Goal: Task Accomplishment & Management: Complete application form

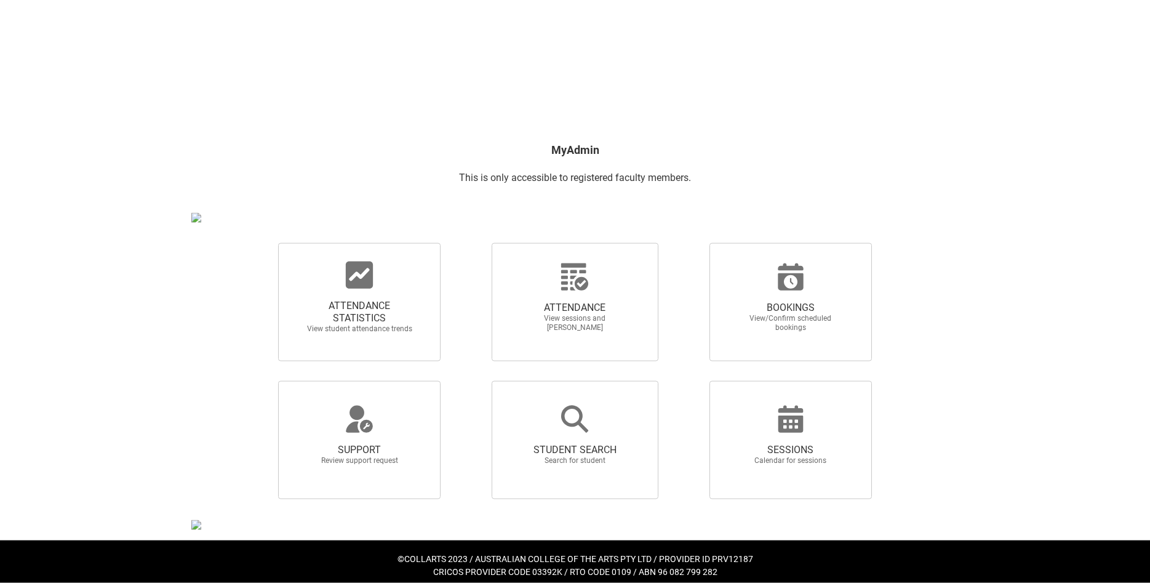
scroll to position [98, 0]
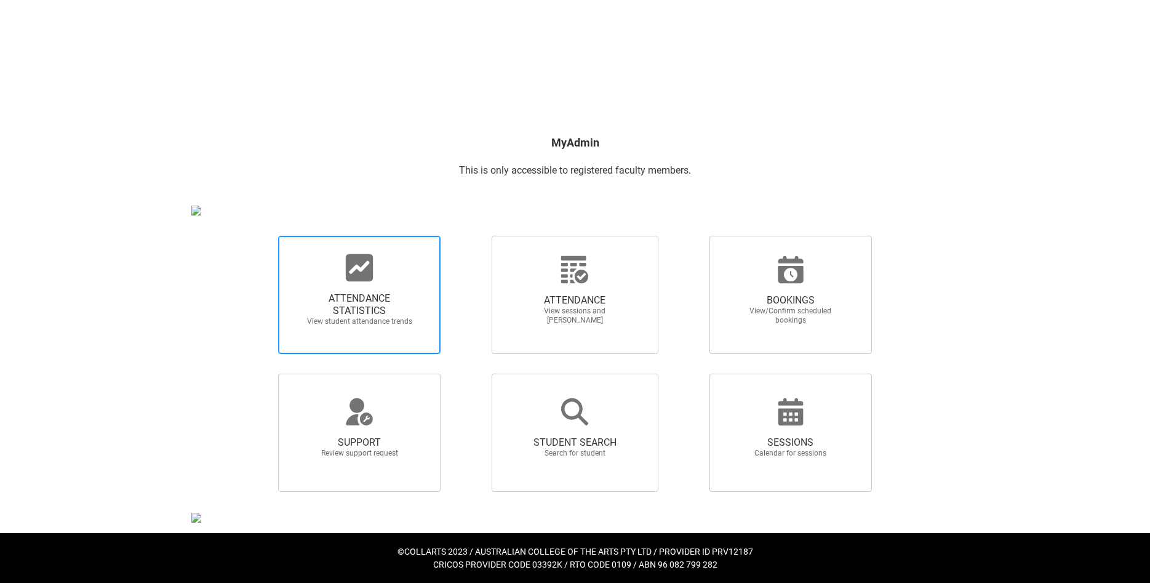
click at [360, 300] on span "ATTENDANCE STATISTICS" at bounding box center [359, 304] width 108 height 25
click at [258, 236] on input "ATTENDANCE STATISTICS View student attendance trends" at bounding box center [257, 235] width 1 height 1
radio input "true"
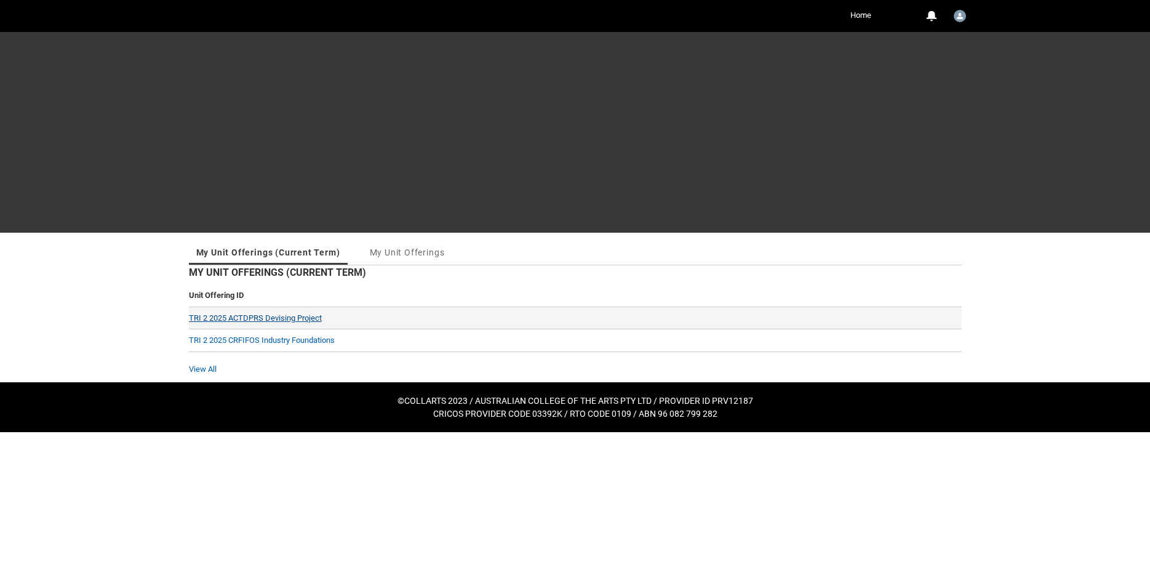
click at [266, 316] on link "TRI 2 2025 ACTDPRS Devising Project" at bounding box center [255, 317] width 133 height 9
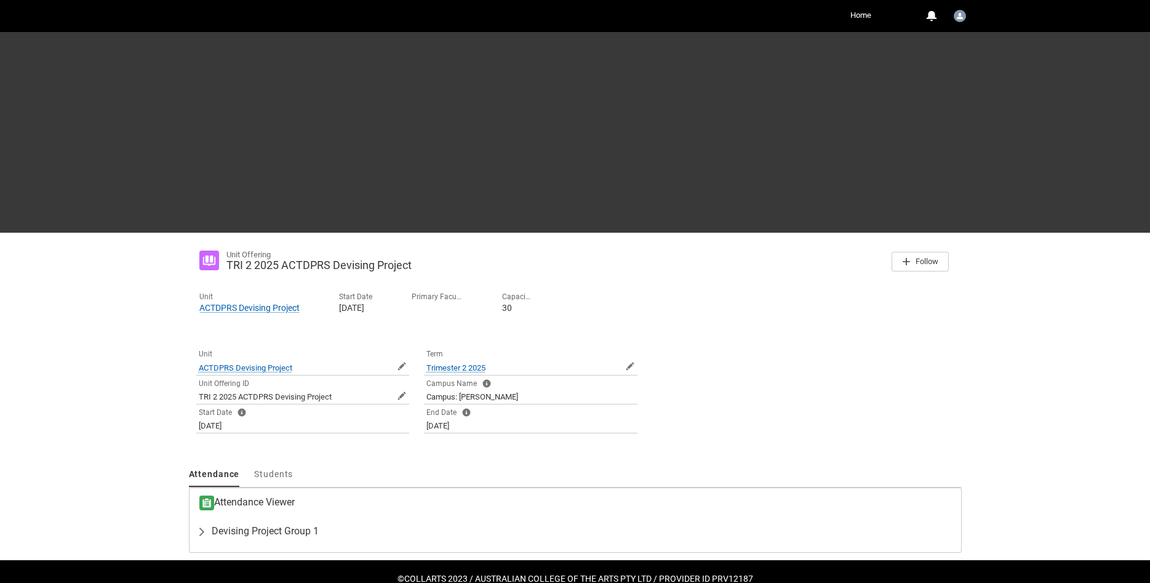
scroll to position [27, 0]
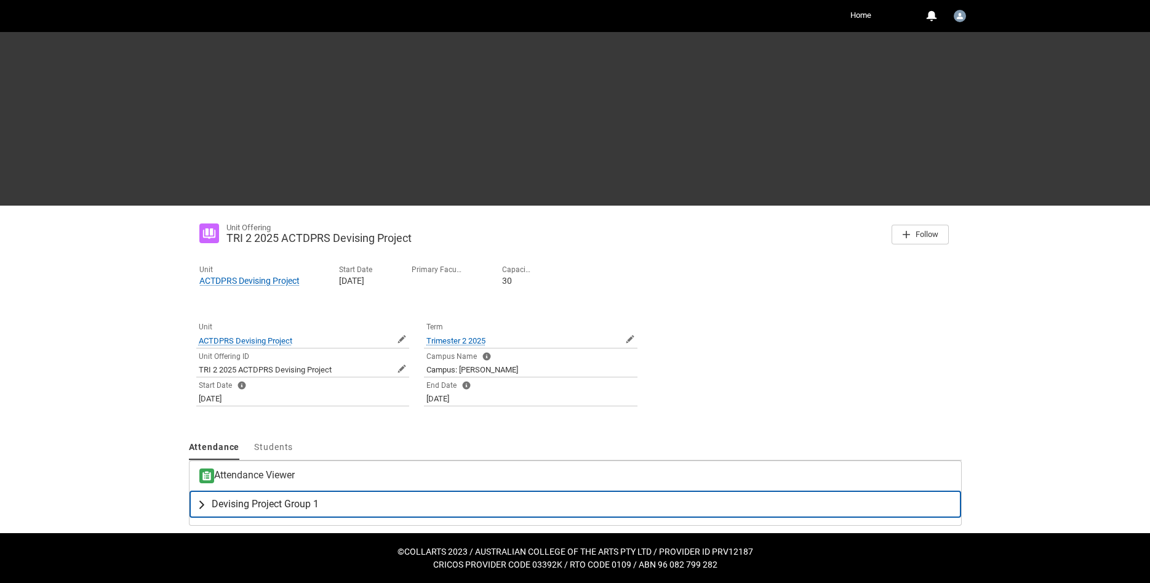
click at [201, 501] on lightning-primitive-icon "button" at bounding box center [204, 504] width 15 height 12
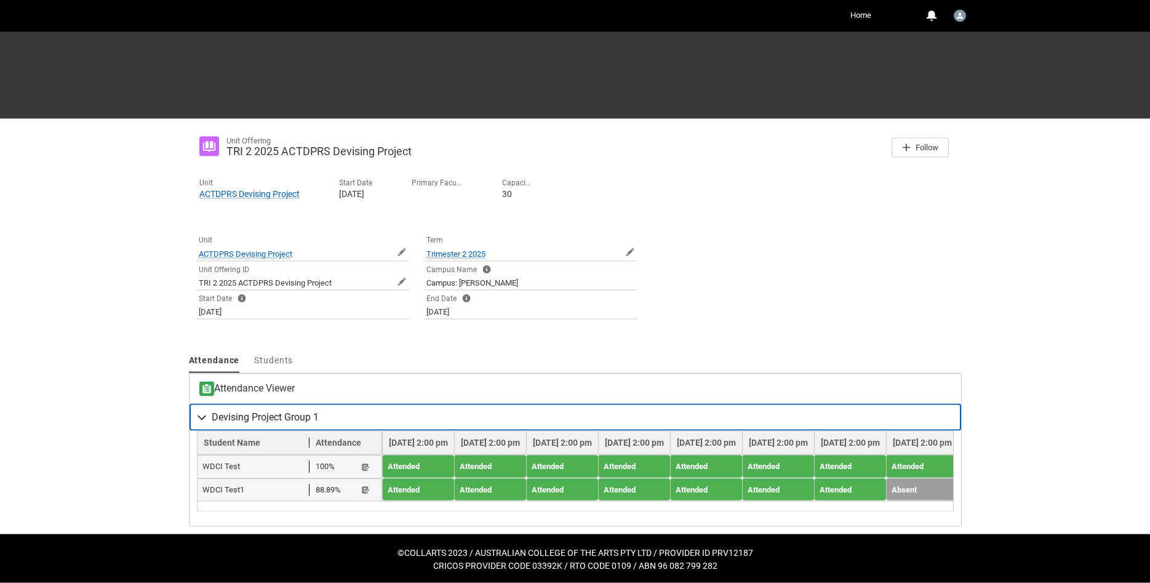
scroll to position [116, 0]
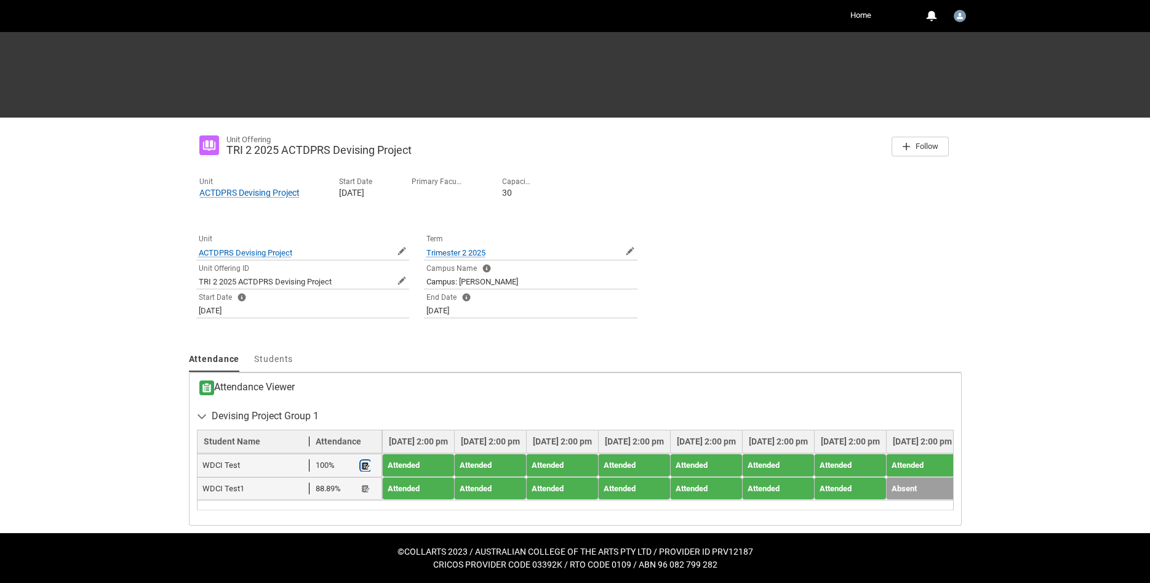
click at [365, 464] on lightning-primitive-icon "button" at bounding box center [365, 465] width 9 height 9
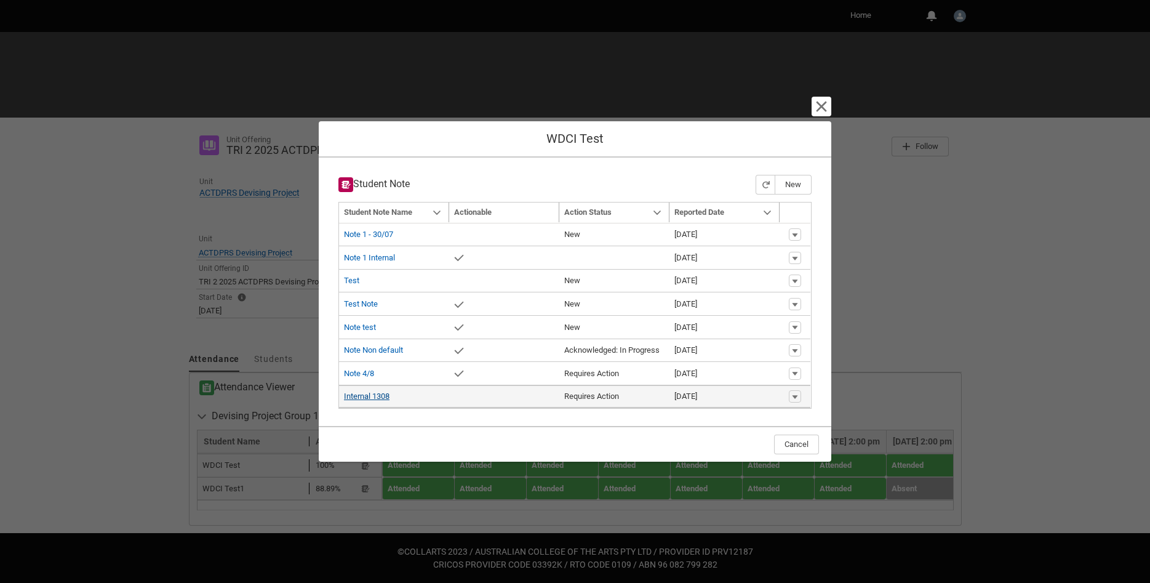
click at [376, 396] on link "Internal 1308" at bounding box center [367, 395] width 46 height 9
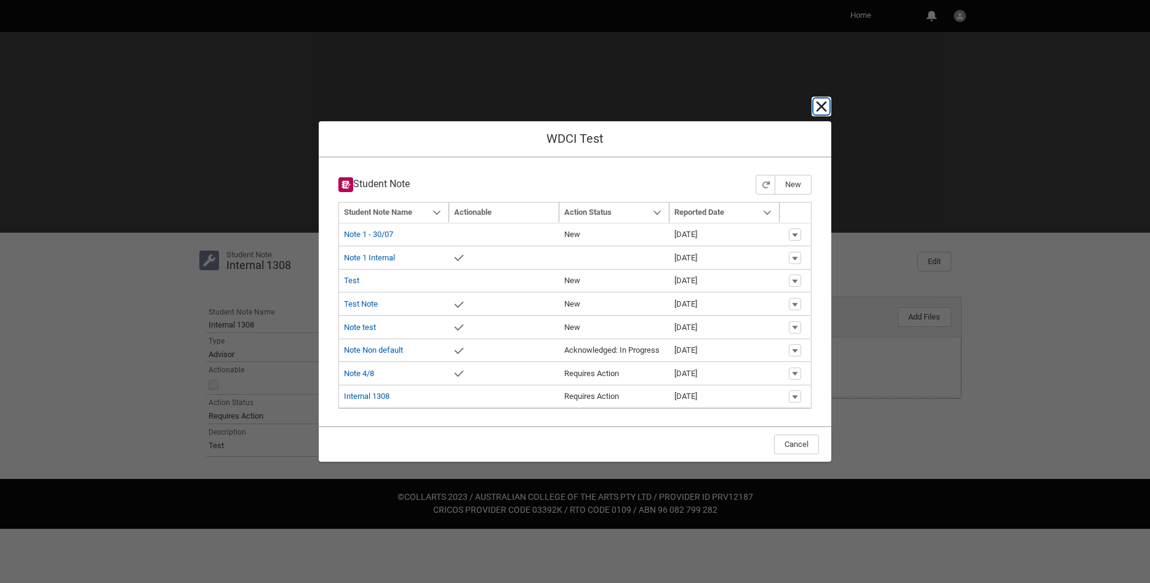
click at [827, 107] on lightning-primitive-icon "button" at bounding box center [821, 106] width 15 height 15
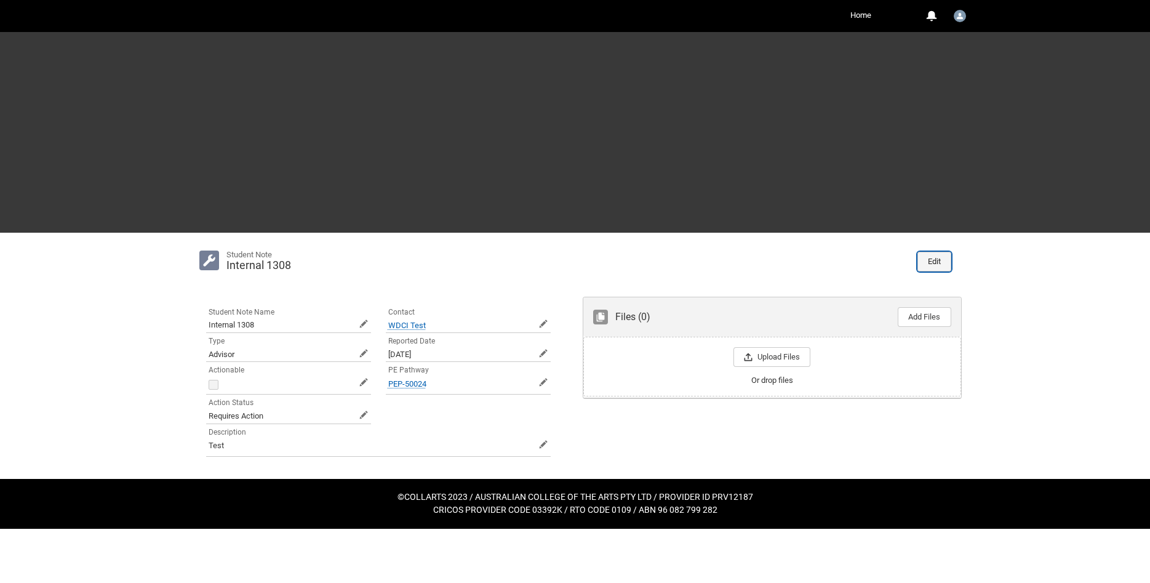
click at [928, 264] on button "Edit" at bounding box center [934, 262] width 34 height 20
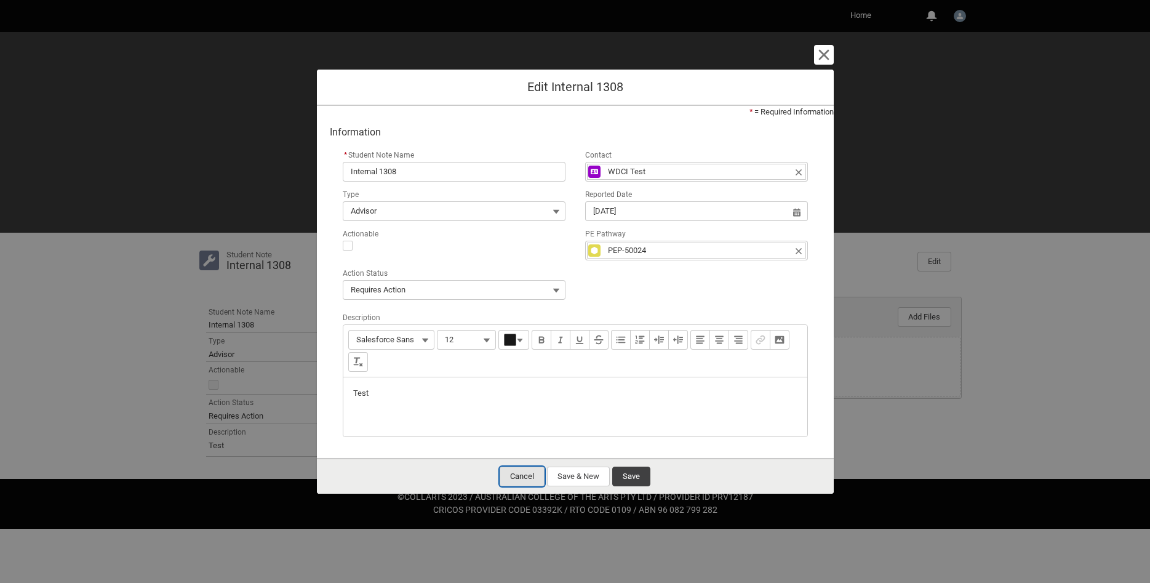
click at [528, 481] on button "Cancel" at bounding box center [522, 476] width 45 height 20
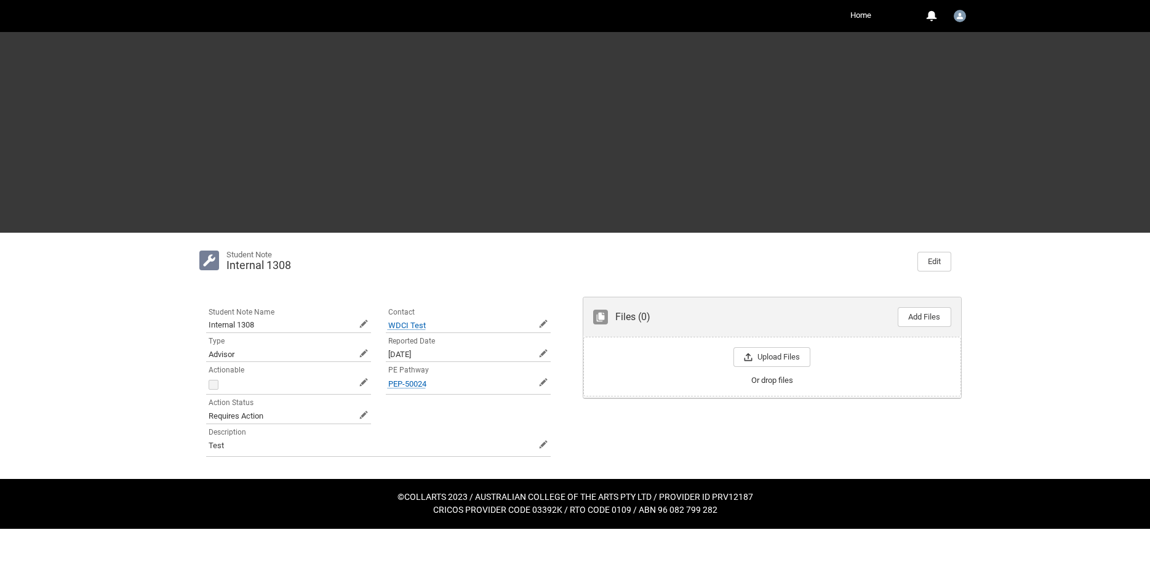
click at [578, 428] on div "Files (0) Add Files Drop Files Upload Files Or drop files" at bounding box center [772, 383] width 394 height 189
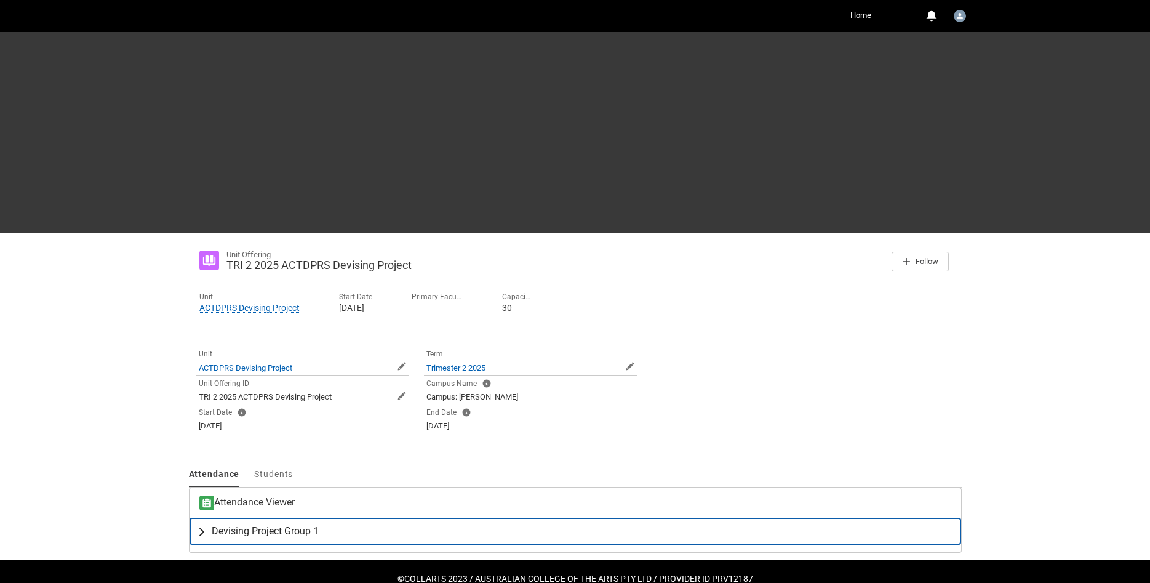
click at [197, 530] on lightning-primitive-icon "button" at bounding box center [204, 531] width 15 height 12
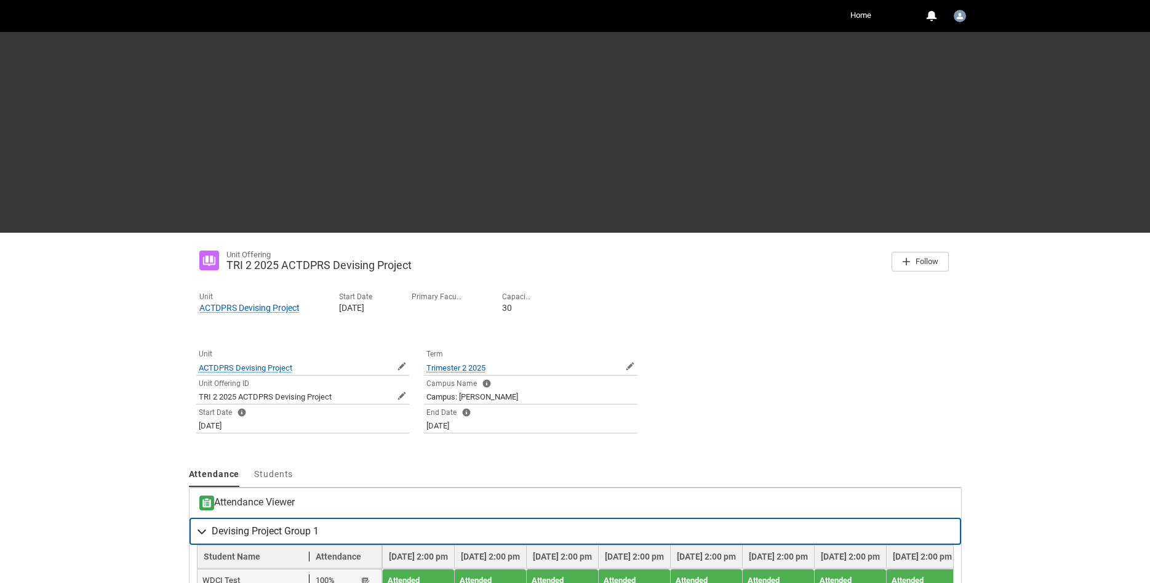
scroll to position [116, 0]
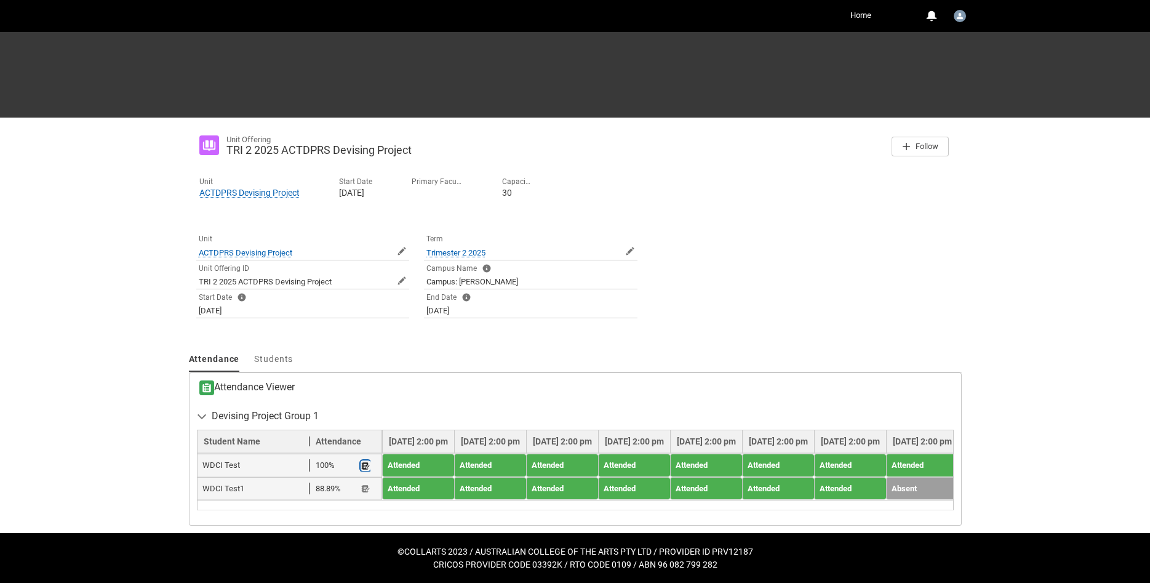
click at [366, 466] on lightning-primitive-icon "button" at bounding box center [365, 465] width 9 height 9
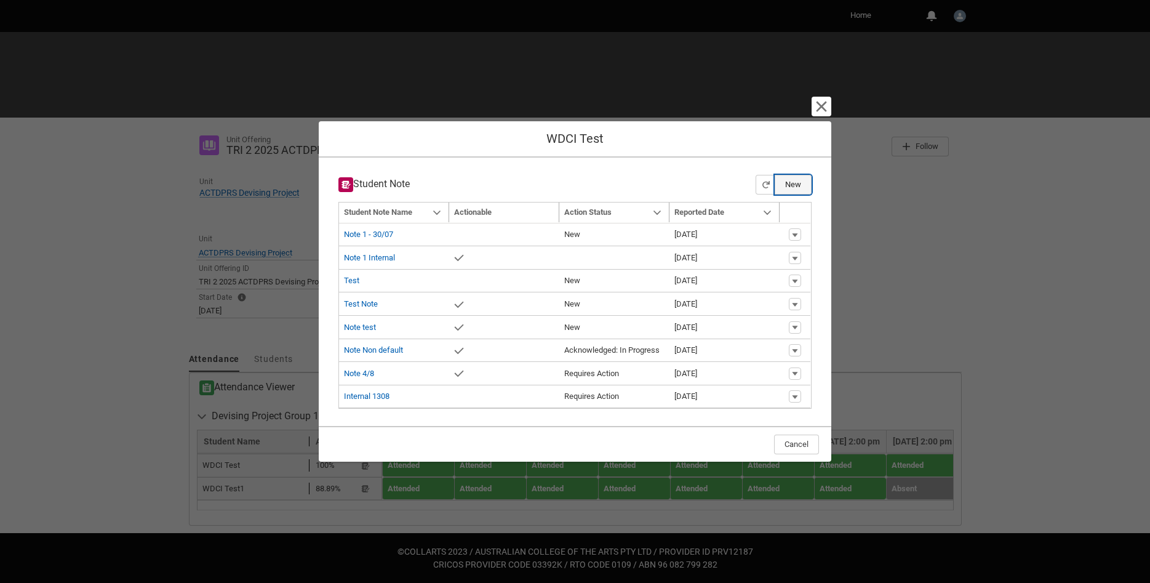
click at [799, 184] on button "New" at bounding box center [793, 185] width 37 height 20
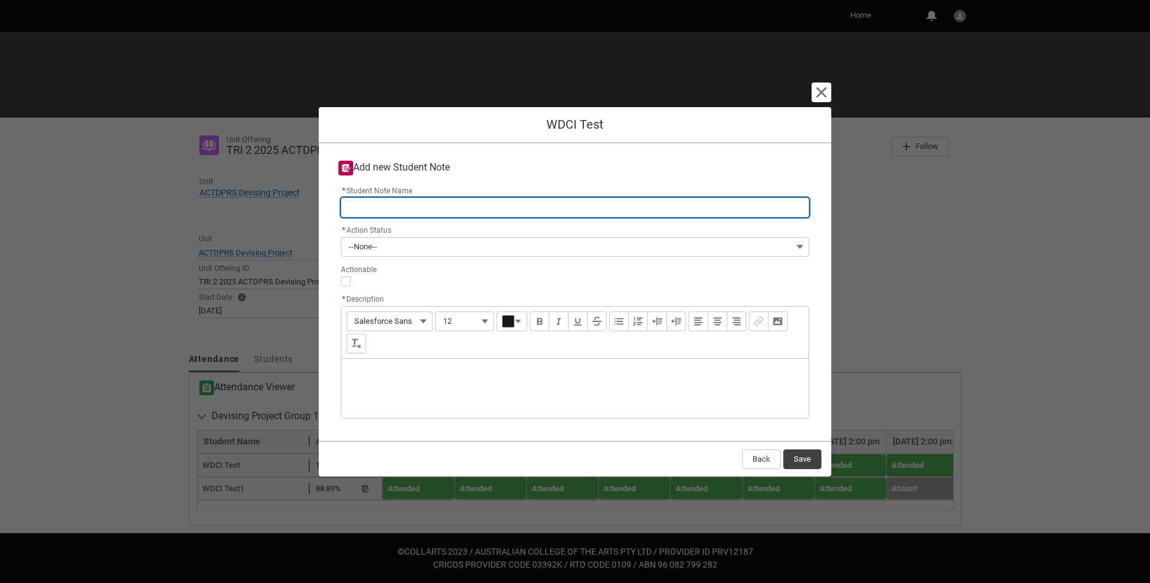
click at [411, 203] on input "* Student Note Name" at bounding box center [575, 207] width 468 height 20
type lightning-primitive-input-simple "E"
type input "E"
type lightning-primitive-input-simple "Ex"
type input "Ex"
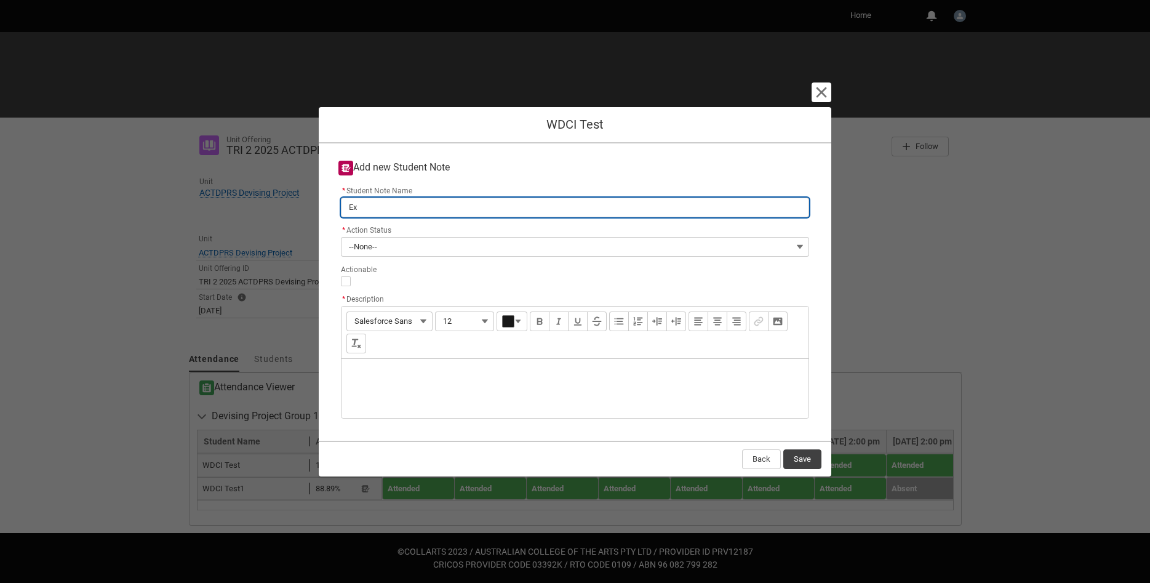
type lightning-primitive-input-simple "Ext"
type input "Ext"
type lightning-primitive-input-simple "Exte"
type input "Exte"
type lightning-primitive-input-simple "Exter"
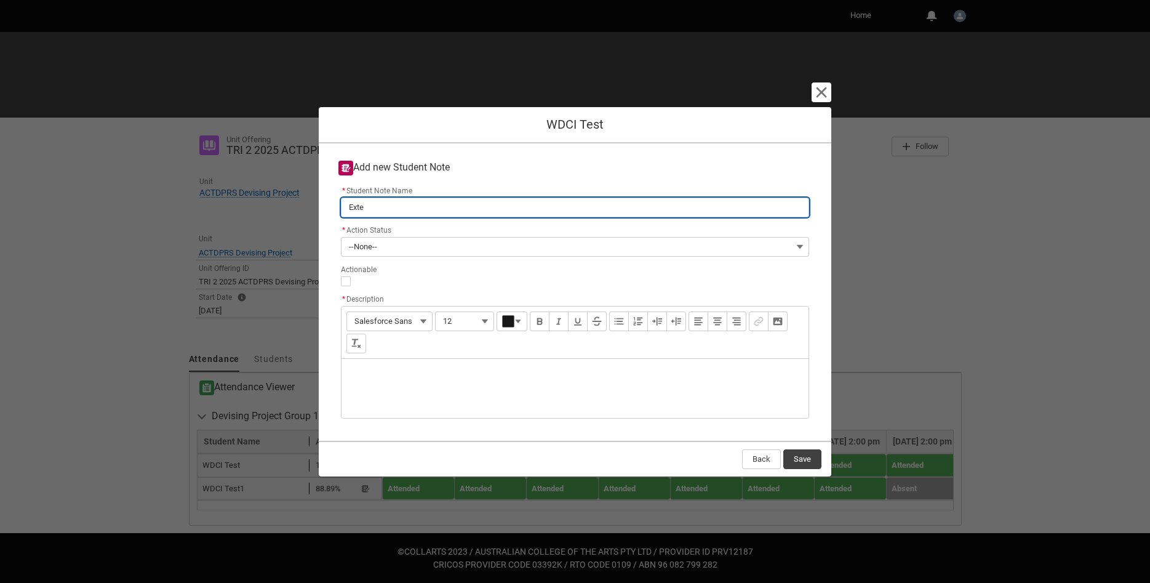
type input "Exter"
type lightning-primitive-input-simple "Extern"
type input "Extern"
type lightning-primitive-input-simple "Externa"
type input "Externa"
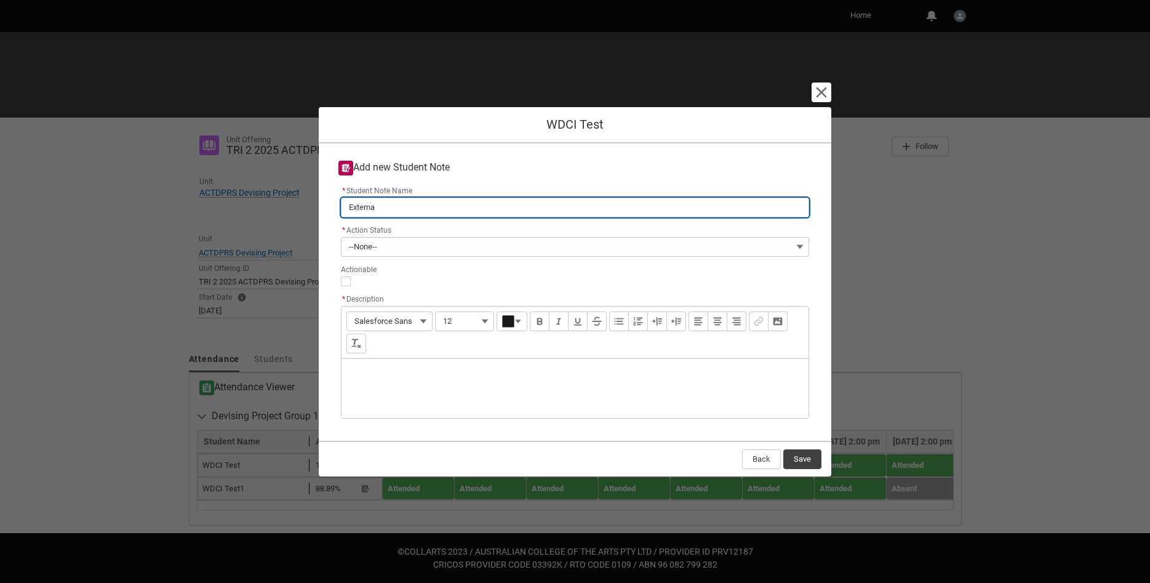
type lightning-primitive-input-simple "External"
type input "External"
type lightning-primitive-input-simple "External"
type input "External"
type lightning-primitive-input-simple "External 1"
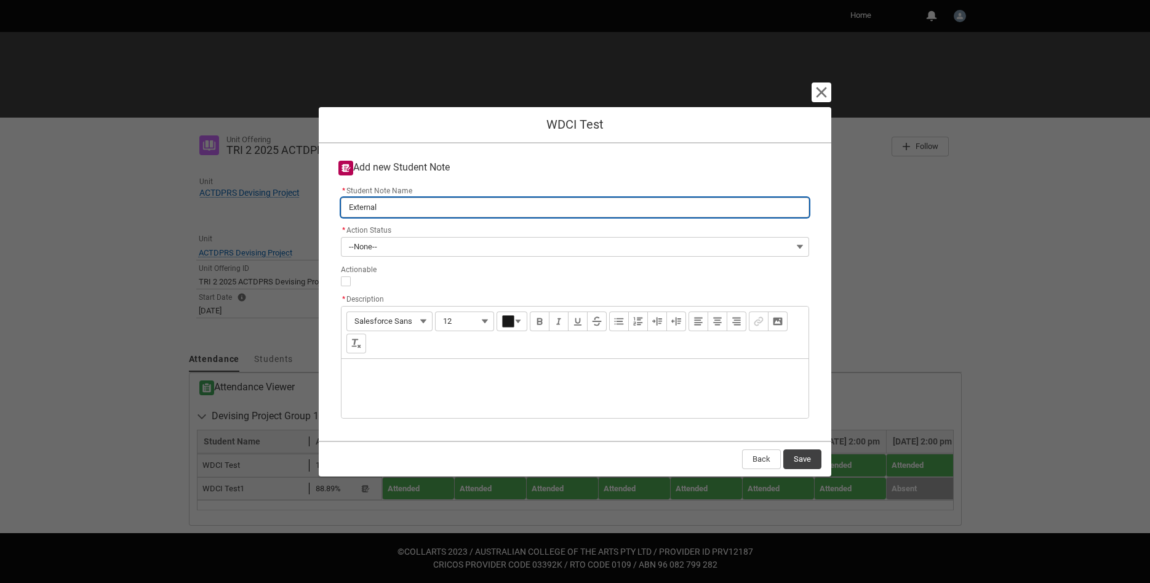
type input "External 1"
type lightning-primitive-input-simple "External 13"
type input "External 13"
type lightning-primitive-input-simple "External 130"
type input "External 130"
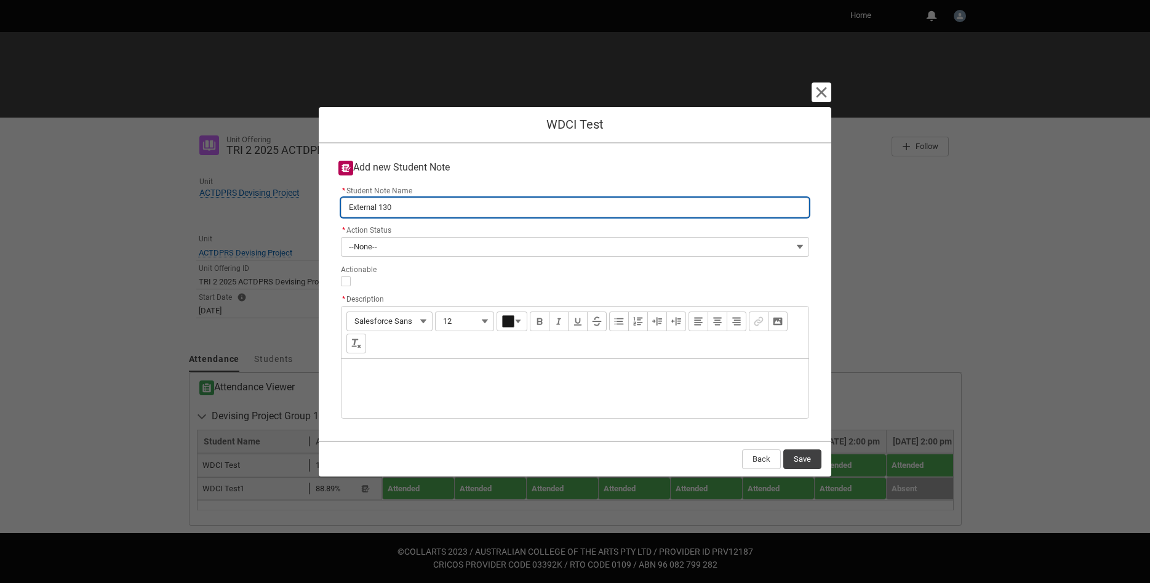
type lightning-primitive-input-simple "External 1307"
type input "External 1307"
type lightning-primitive-input-simple "External 130"
type input "External 130"
type lightning-primitive-input-simple "External 1308"
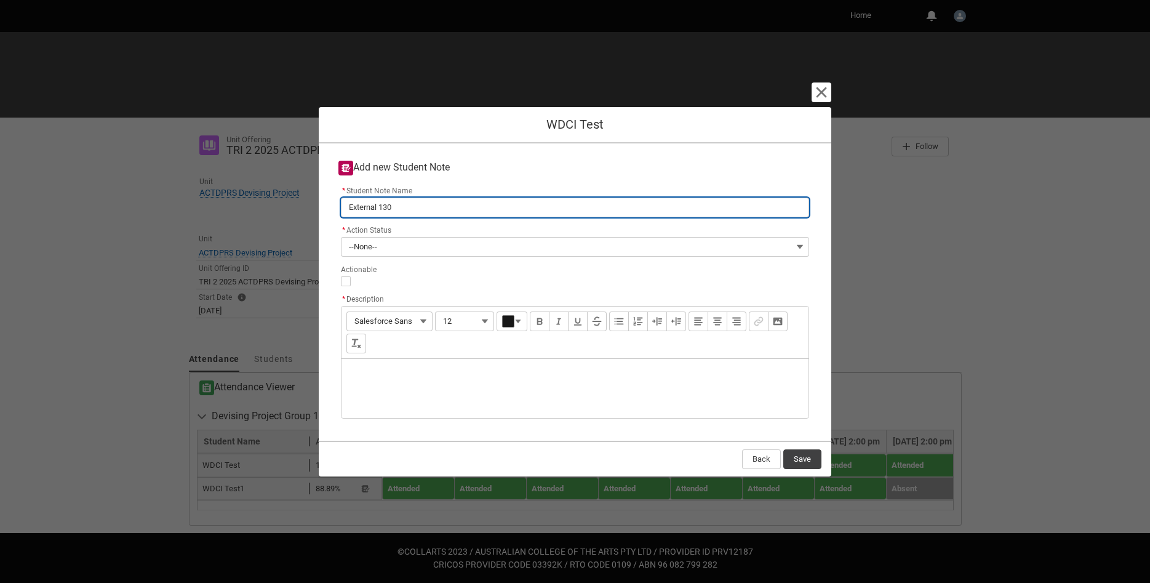
type input "External 1308"
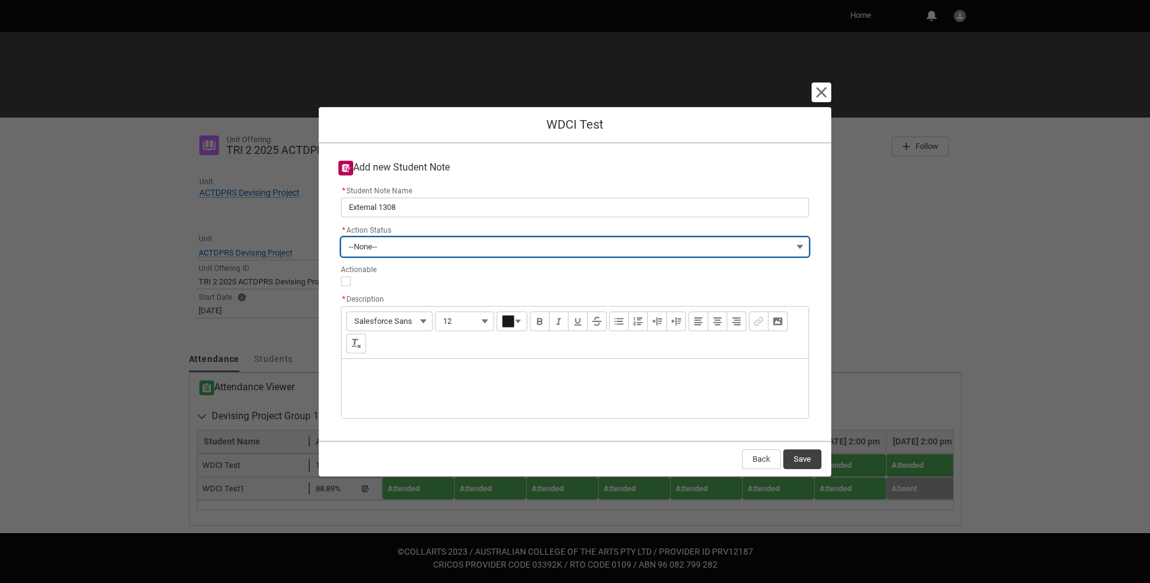
click at [456, 241] on button "--None--" at bounding box center [575, 247] width 468 height 20
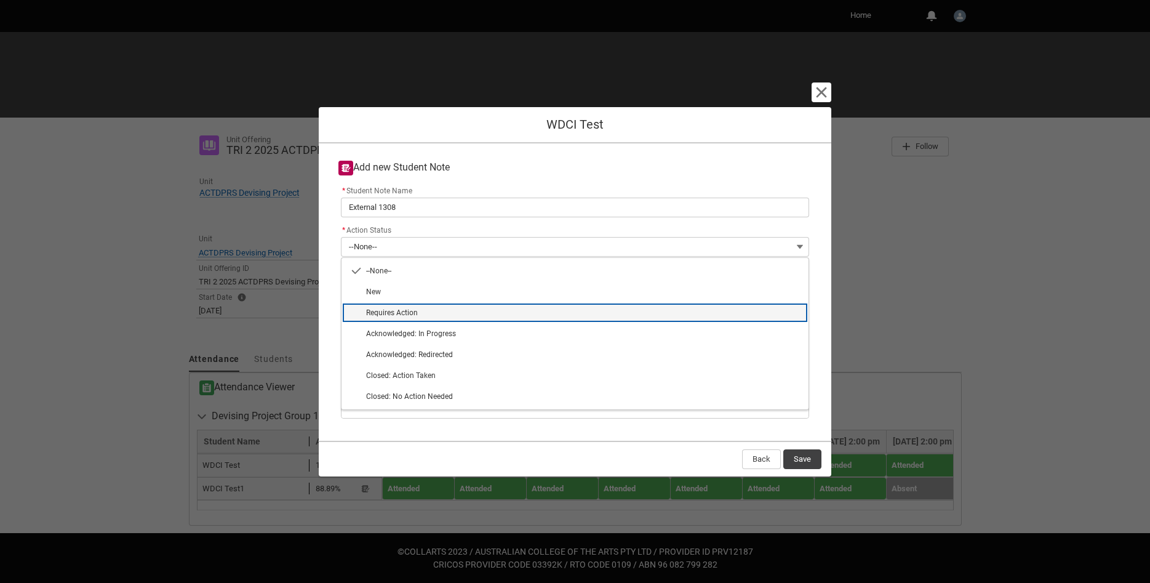
click at [445, 302] on lightning-base-combobox-item "Requires Action" at bounding box center [574, 312] width 467 height 21
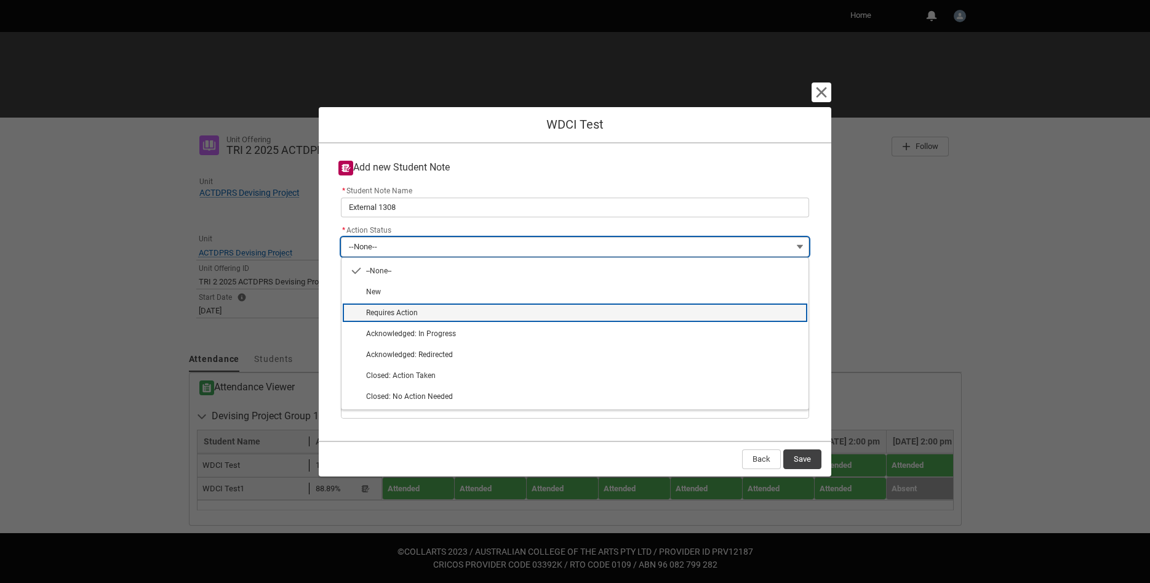
type lightning-combobox "Requires Action"
type lightning-picklist "Requires Action"
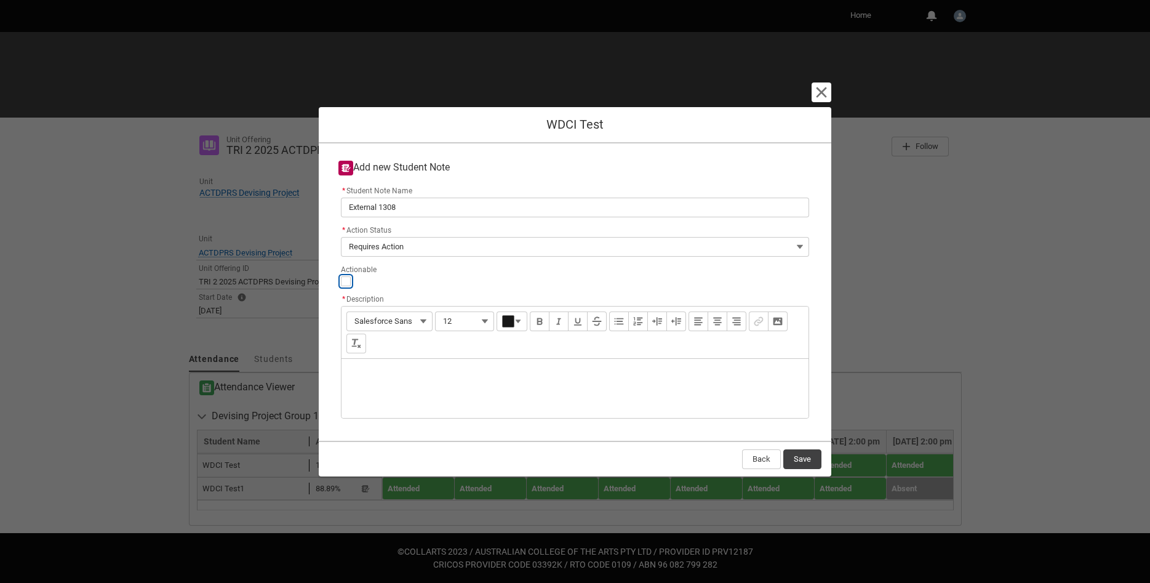
click at [347, 279] on input "Actionable" at bounding box center [346, 281] width 10 height 10
type lightning-input "true"
checkbox input "true"
click at [388, 391] on div "Description" at bounding box center [574, 388] width 467 height 59
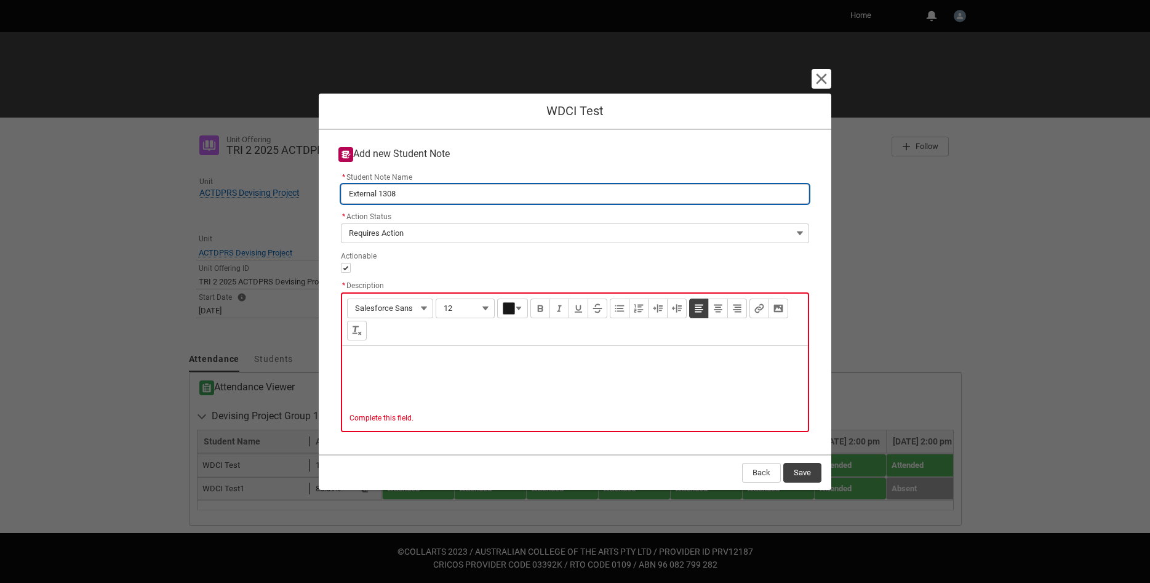
click at [404, 204] on input "External 1308" at bounding box center [575, 194] width 468 height 20
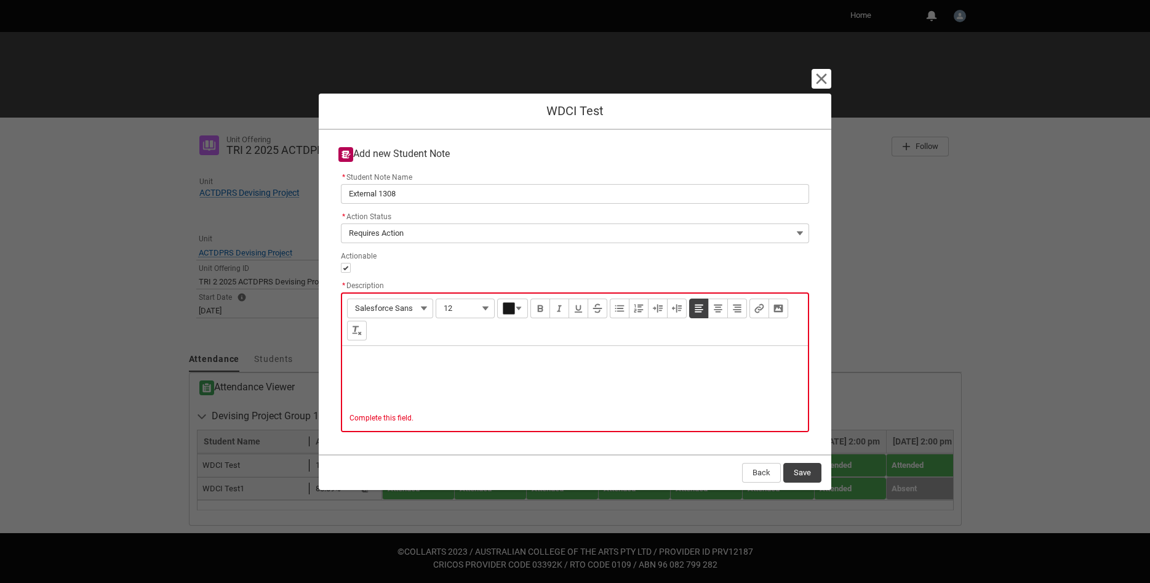
click at [426, 373] on div "Description" at bounding box center [575, 375] width 466 height 59
type lightning-input-rich-text "<p>External 1308</p>"
click at [790, 468] on button "Save" at bounding box center [802, 473] width 38 height 20
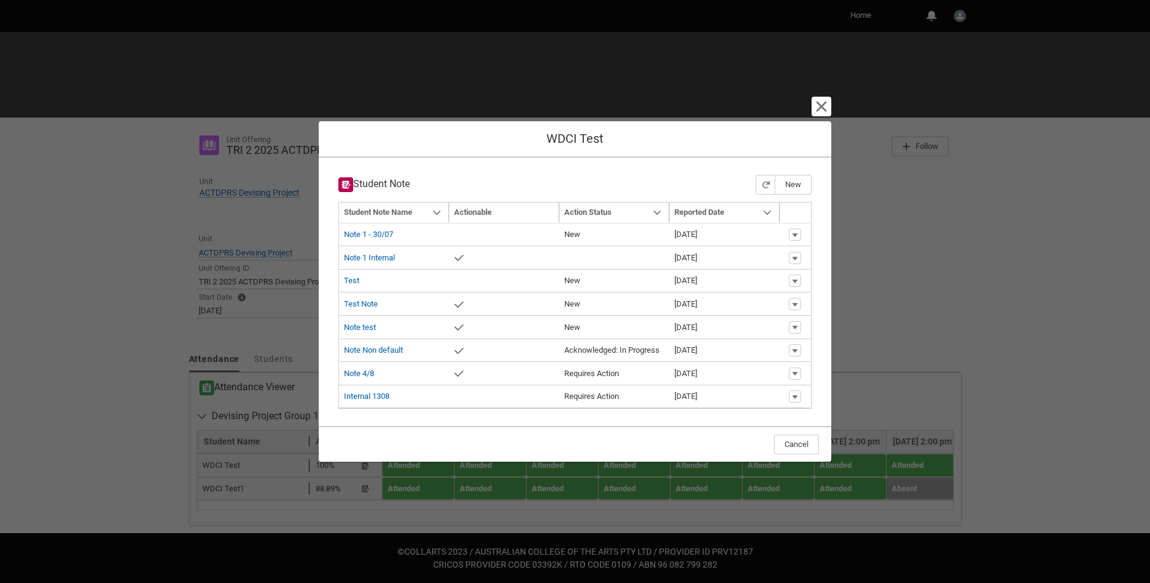
type input "179"
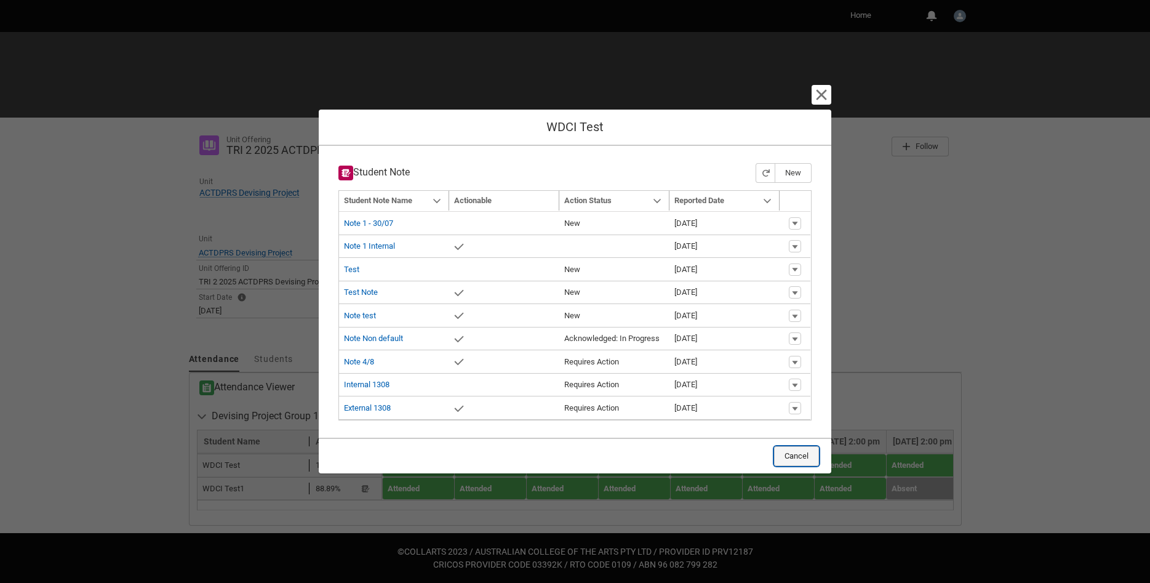
click at [794, 459] on button "Cancel" at bounding box center [796, 456] width 45 height 20
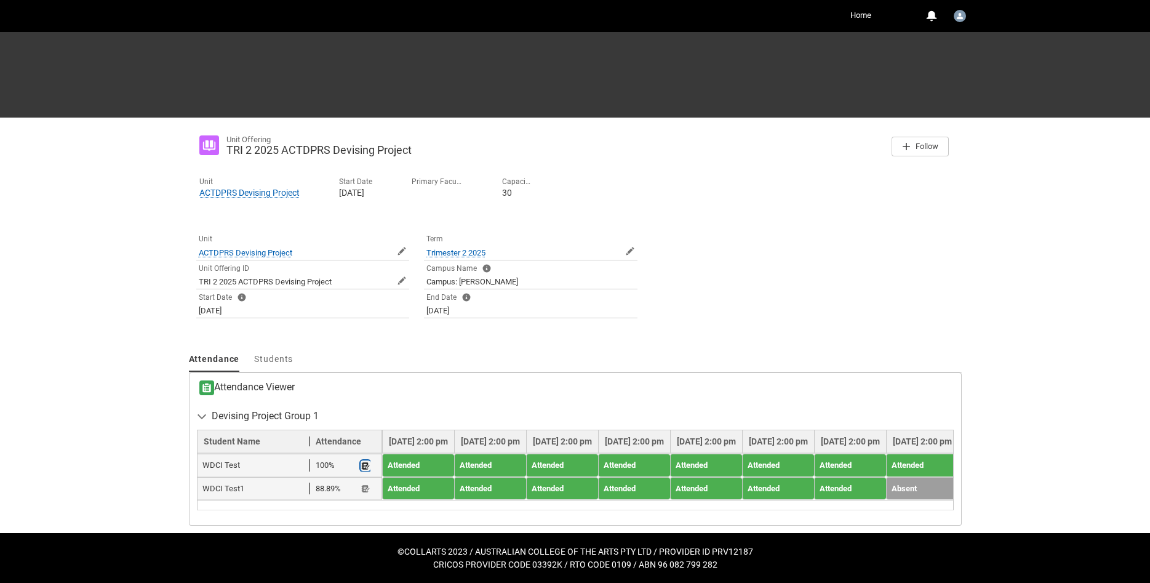
click at [362, 463] on lightning-primitive-icon "button" at bounding box center [365, 465] width 9 height 9
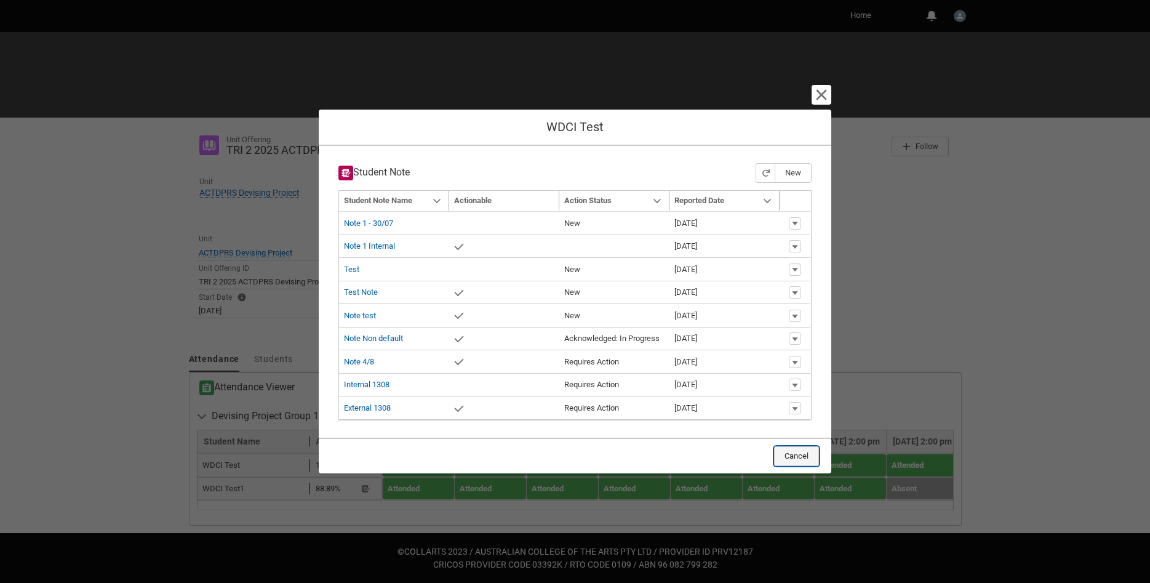
click at [788, 453] on button "Cancel" at bounding box center [796, 456] width 45 height 20
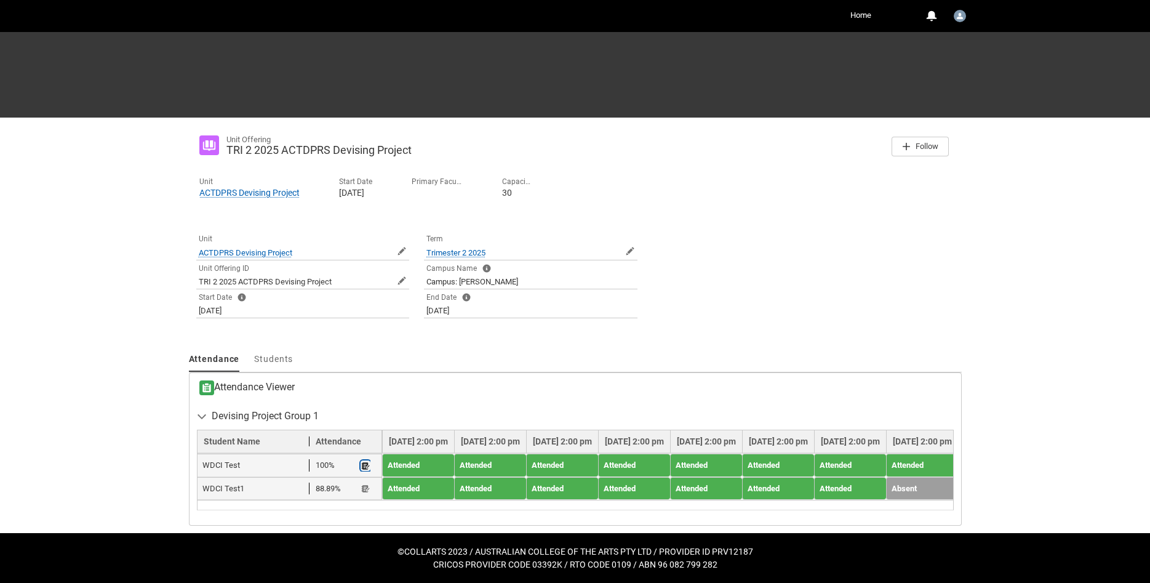
click at [367, 467] on lightning-primitive-icon "button" at bounding box center [365, 465] width 9 height 9
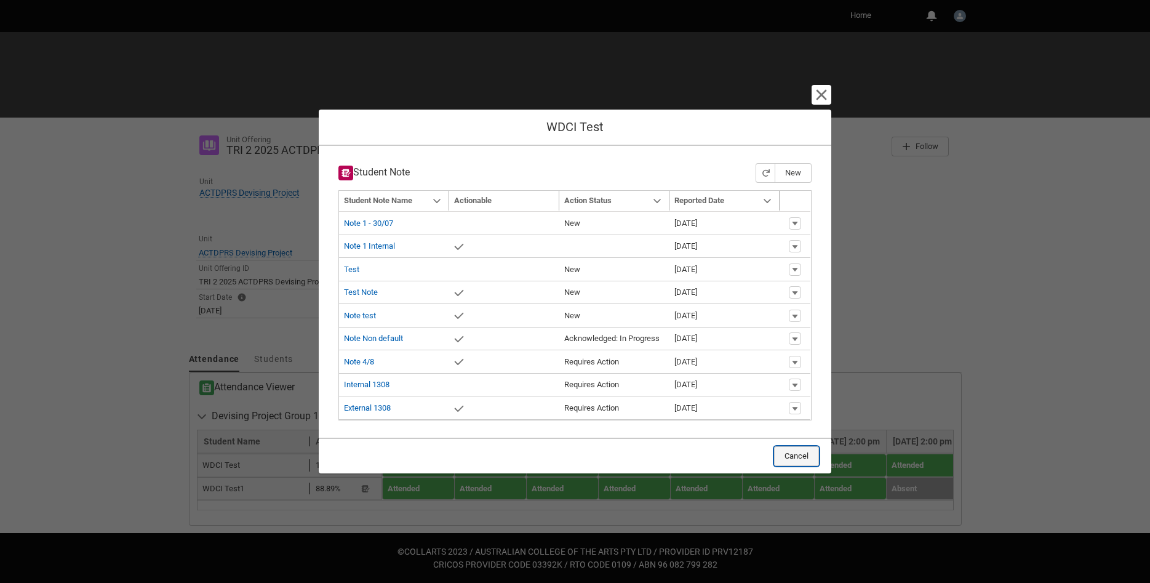
click at [803, 454] on button "Cancel" at bounding box center [796, 456] width 45 height 20
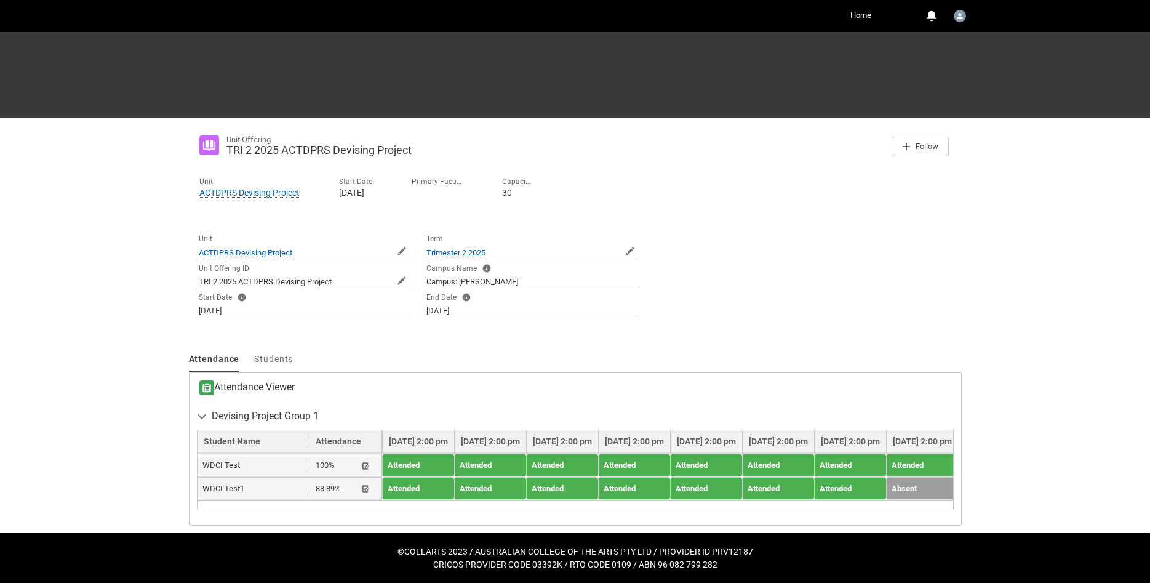
click at [840, 299] on div "Tabs Unit ACTDPRS Devising Project Open ACTDPRS Devising Project Preview Open A…" at bounding box center [575, 278] width 773 height 110
